Goal: Submit feedback/report problem

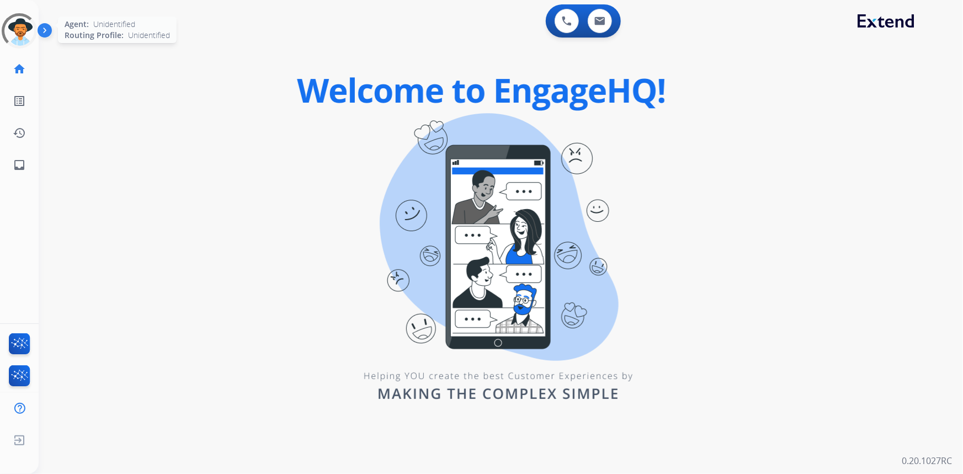
click at [18, 30] on div at bounding box center [19, 31] width 49 height 49
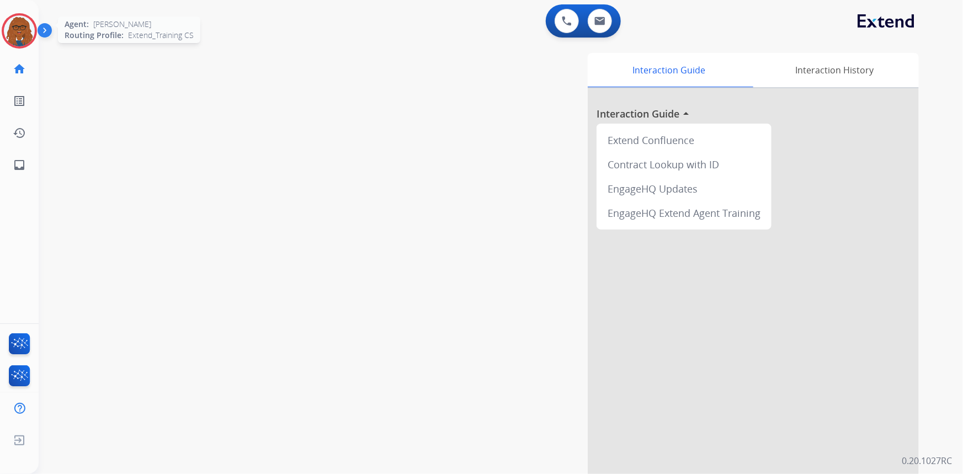
click at [14, 35] on img at bounding box center [19, 30] width 31 height 31
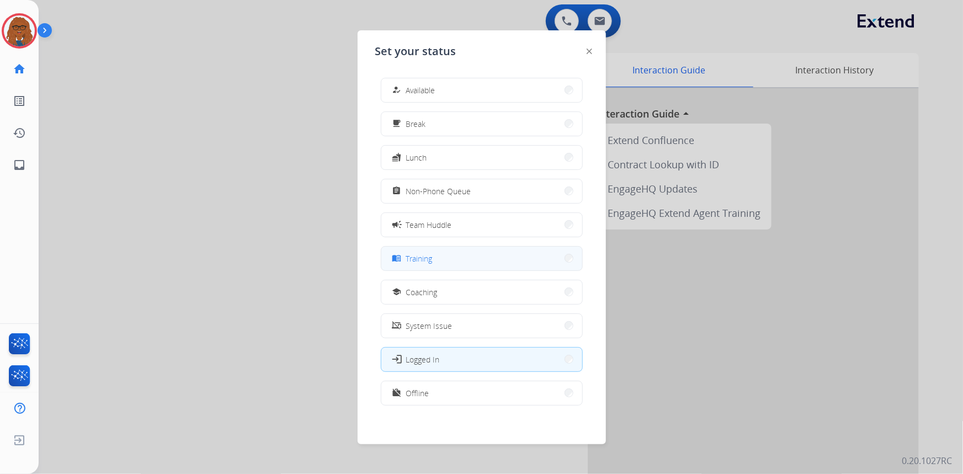
click at [429, 256] on span "Training" at bounding box center [419, 259] width 26 height 12
